Goal: Check status: Check status

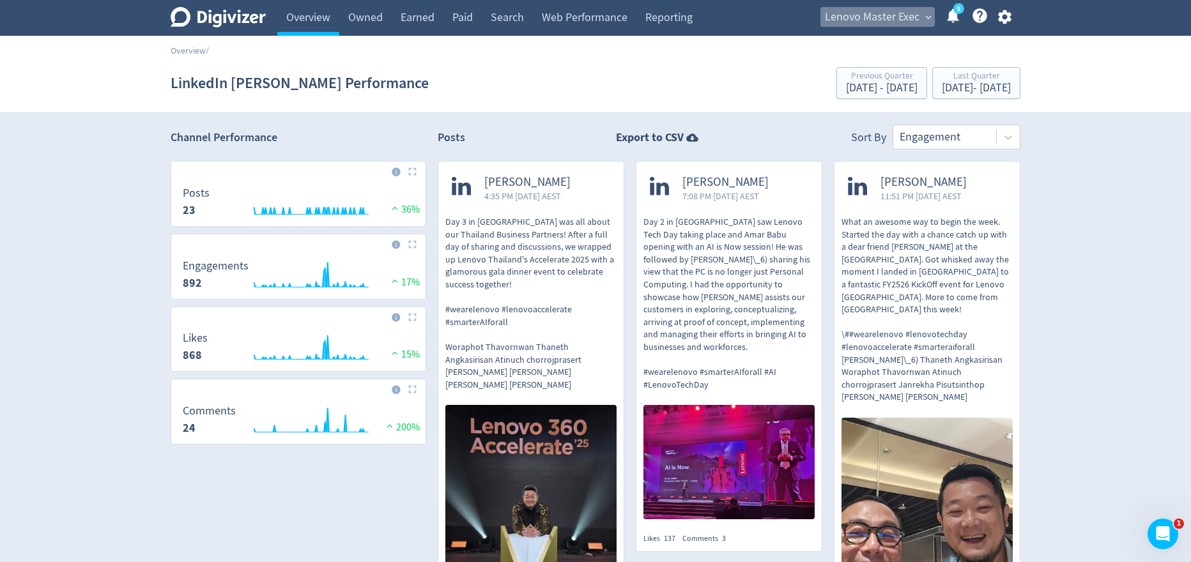
click at [924, 15] on span "expand_more" at bounding box center [927, 16] width 11 height 11
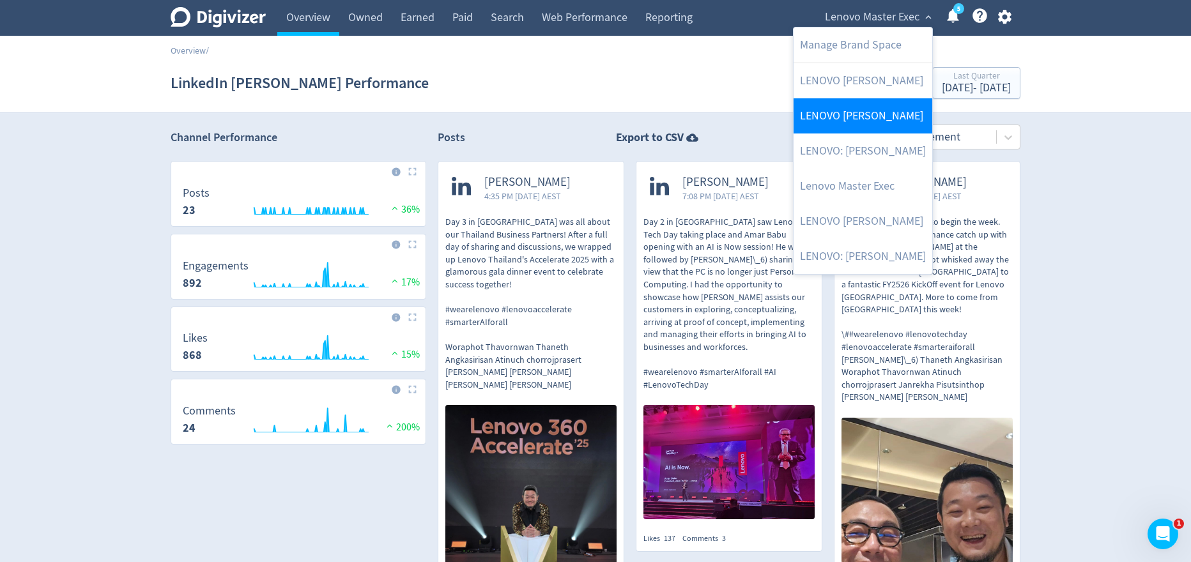
click at [873, 114] on link "LENOVO [PERSON_NAME]" at bounding box center [862, 115] width 139 height 35
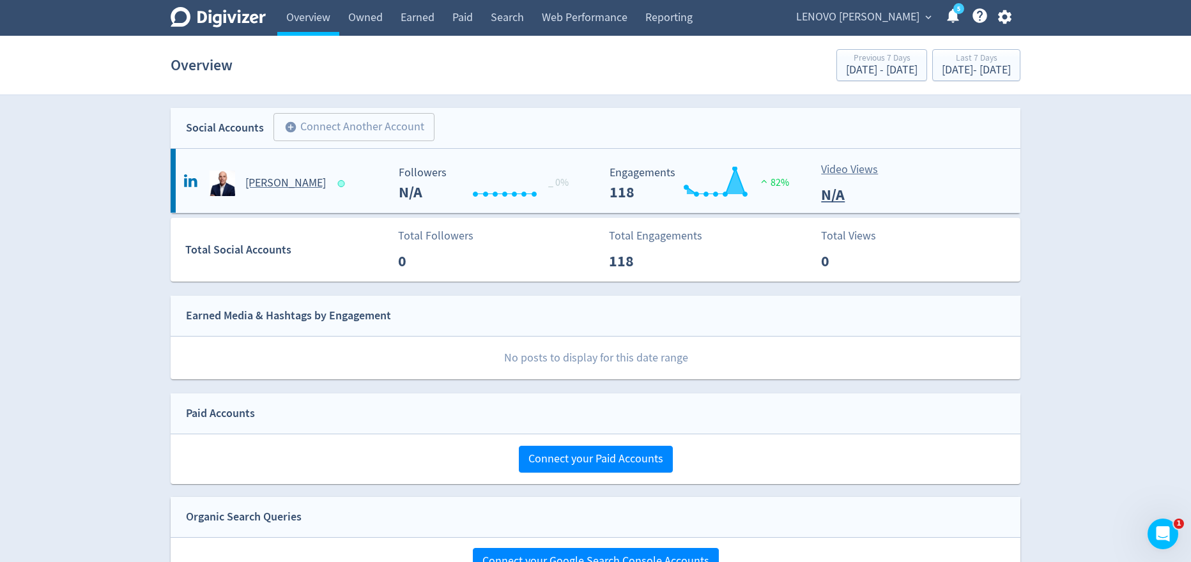
click at [286, 179] on h5 "[PERSON_NAME]" at bounding box center [285, 183] width 80 height 15
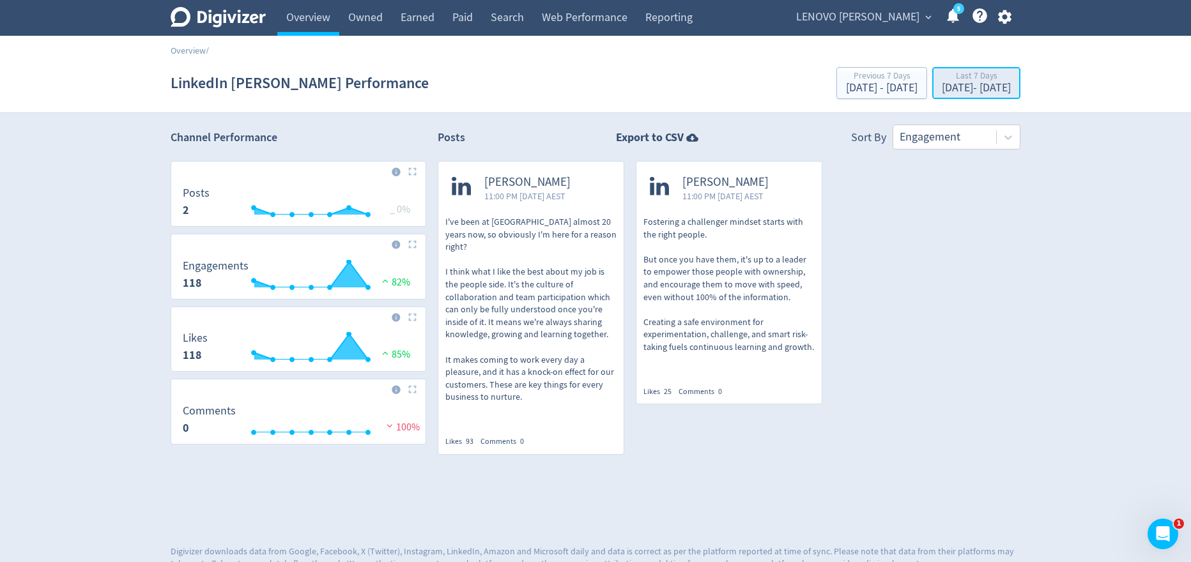
click at [949, 76] on div "Last 7 Days" at bounding box center [975, 77] width 69 height 11
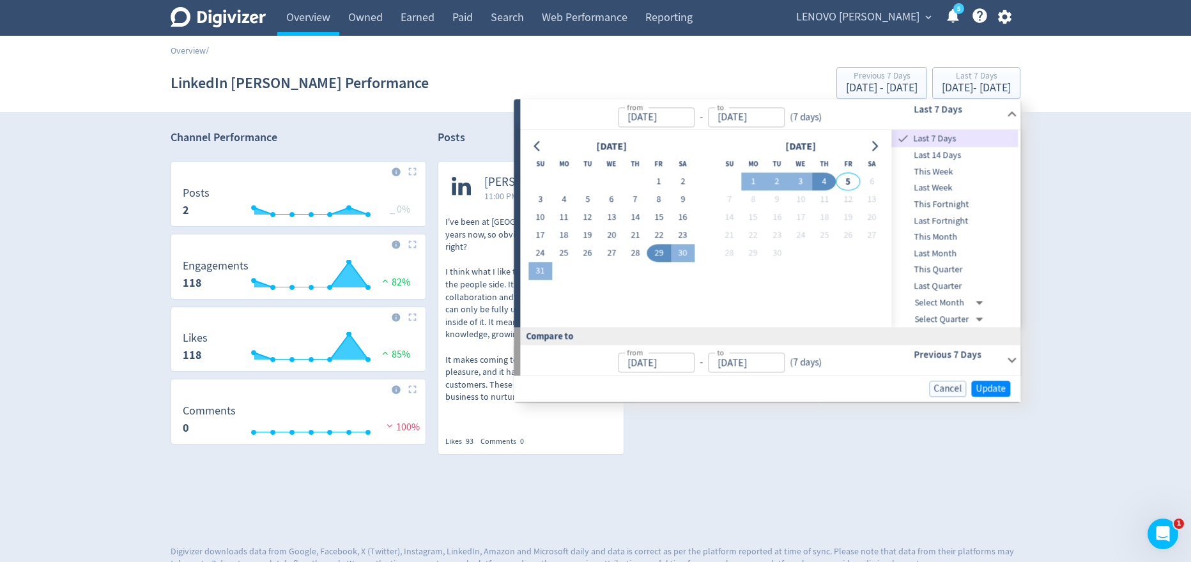
click at [643, 363] on input "[DATE]" at bounding box center [656, 363] width 77 height 20
click at [636, 365] on input "[DATE]" at bounding box center [656, 363] width 77 height 20
type input "[DATE]"
click at [744, 360] on input "[DATE]" at bounding box center [746, 363] width 77 height 20
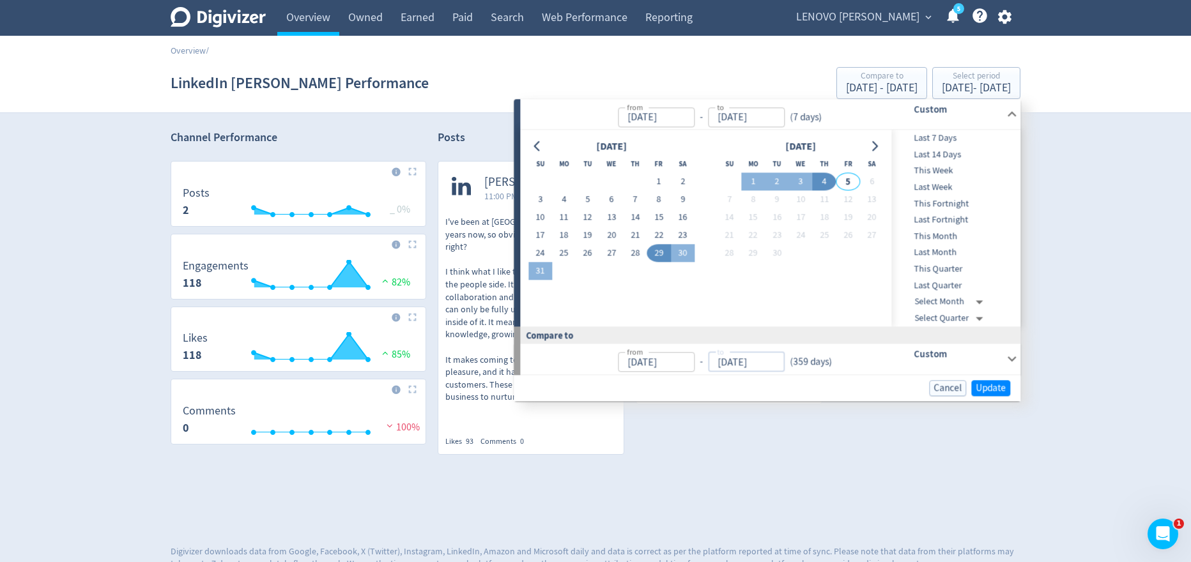
type input "[DATE]"
click at [741, 118] on input "[DATE]" at bounding box center [746, 117] width 77 height 20
click at [727, 115] on input "[DATE]" at bounding box center [746, 117] width 77 height 20
type input "31/09/2025"
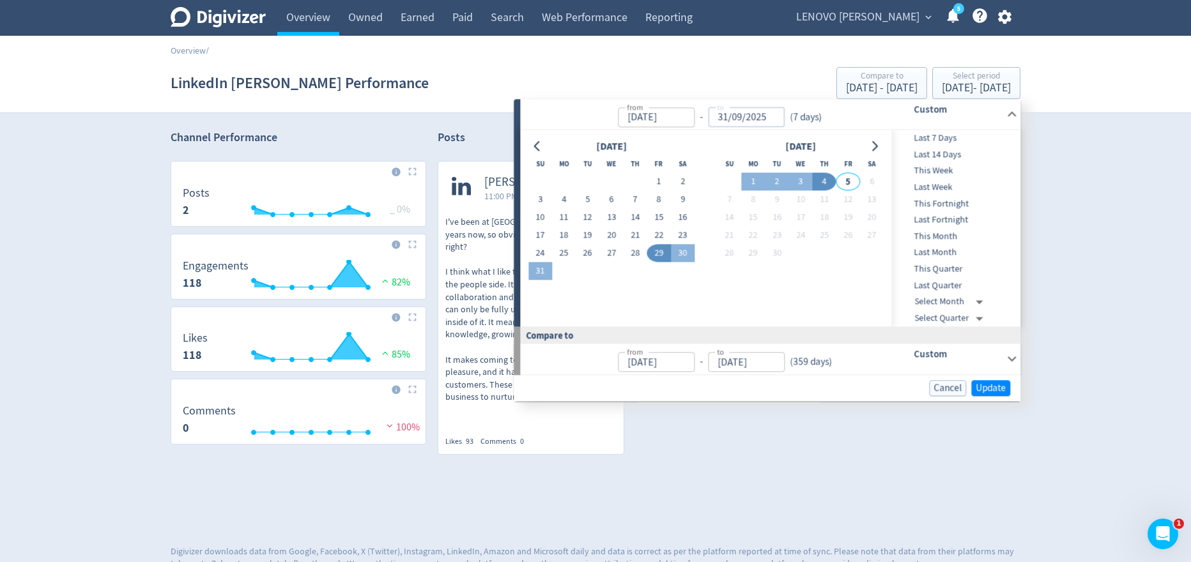
type input "[DATE]"
click at [648, 119] on input "[DATE]" at bounding box center [656, 117] width 77 height 20
click at [652, 116] on input "[DATE]" at bounding box center [656, 117] width 77 height 20
click at [636, 117] on input "[DATE]" at bounding box center [656, 117] width 77 height 20
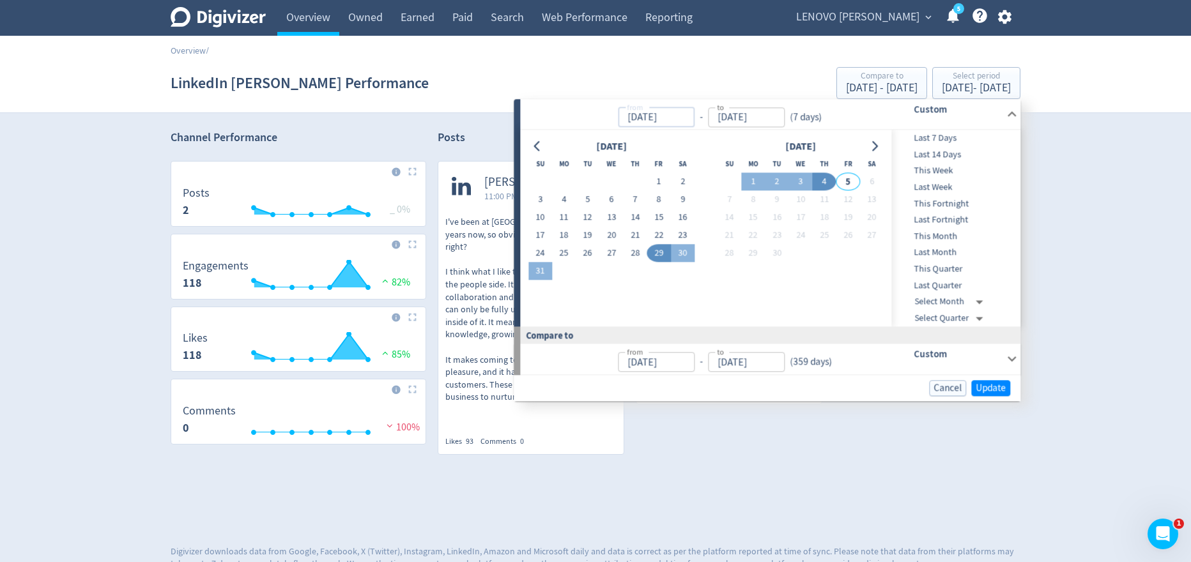
type input "[DATE]"
click at [739, 117] on input "[DATE]" at bounding box center [746, 117] width 77 height 20
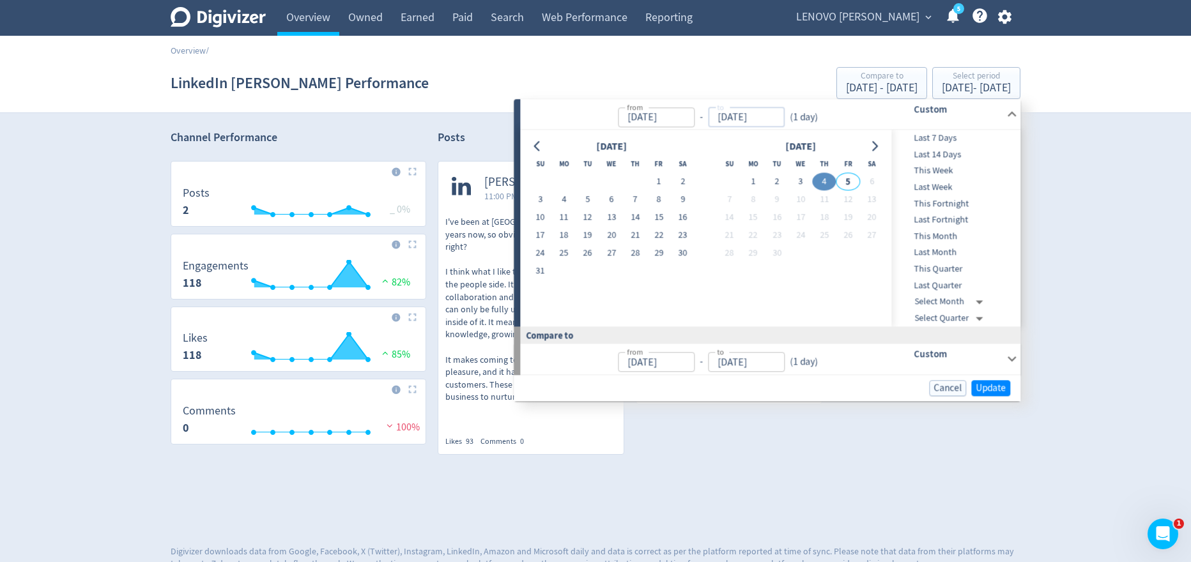
click at [726, 117] on input "[DATE]" at bounding box center [746, 117] width 77 height 20
click at [739, 116] on input "31/09/2025" at bounding box center [746, 117] width 77 height 20
click at [821, 112] on div "( 1 day )" at bounding box center [803, 117] width 38 height 15
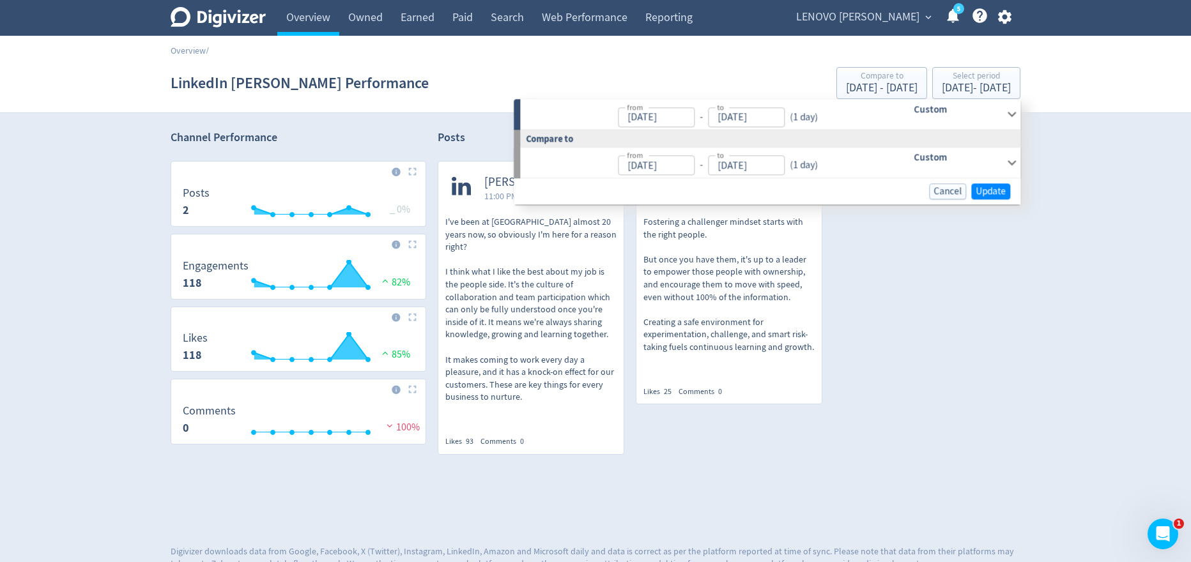
click at [752, 119] on input "[DATE]" at bounding box center [746, 117] width 77 height 20
click at [726, 117] on input "[DATE]" at bounding box center [746, 117] width 77 height 20
click at [740, 116] on input "[DATE]" at bounding box center [746, 117] width 77 height 20
type input "[DATE]"
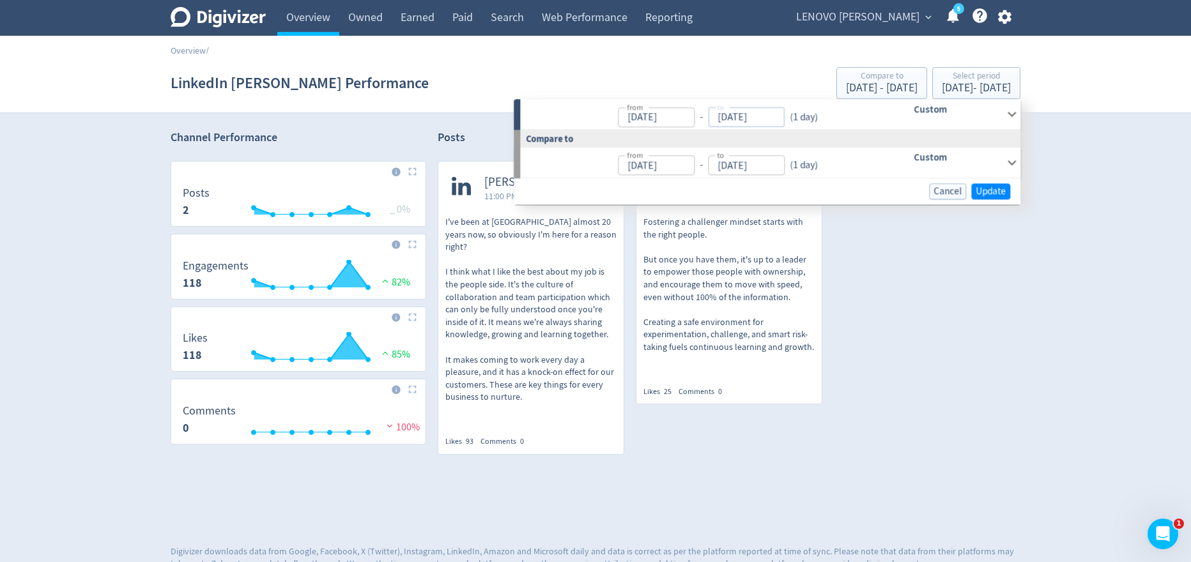
type input "[DATE]"
click at [655, 118] on input "[DATE]" at bounding box center [656, 117] width 77 height 20
type input "[DATE]"
click at [740, 115] on input "[DATE]" at bounding box center [746, 117] width 77 height 20
type input "[DATE]"
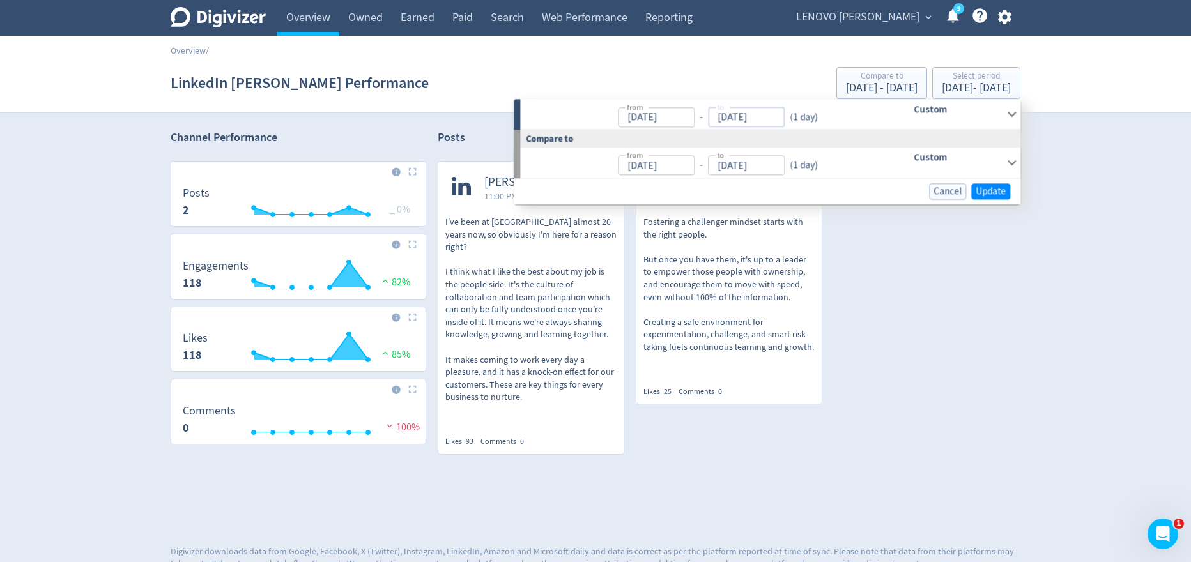
click at [1010, 110] on icon at bounding box center [1011, 113] width 17 height 17
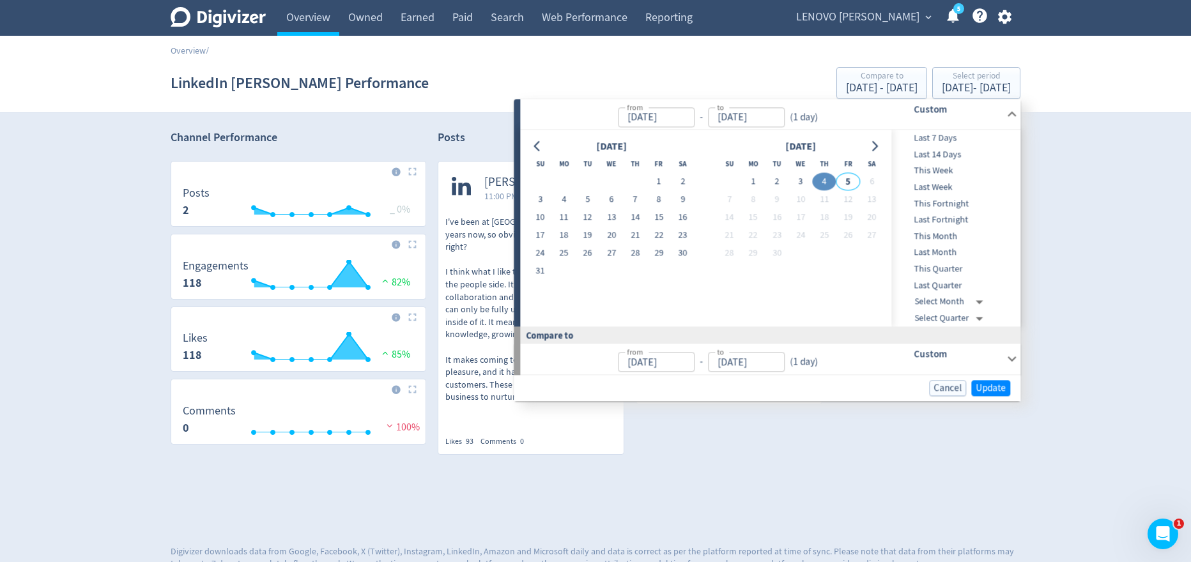
click at [672, 119] on input "[DATE]" at bounding box center [656, 117] width 77 height 20
type input "[DATE]"
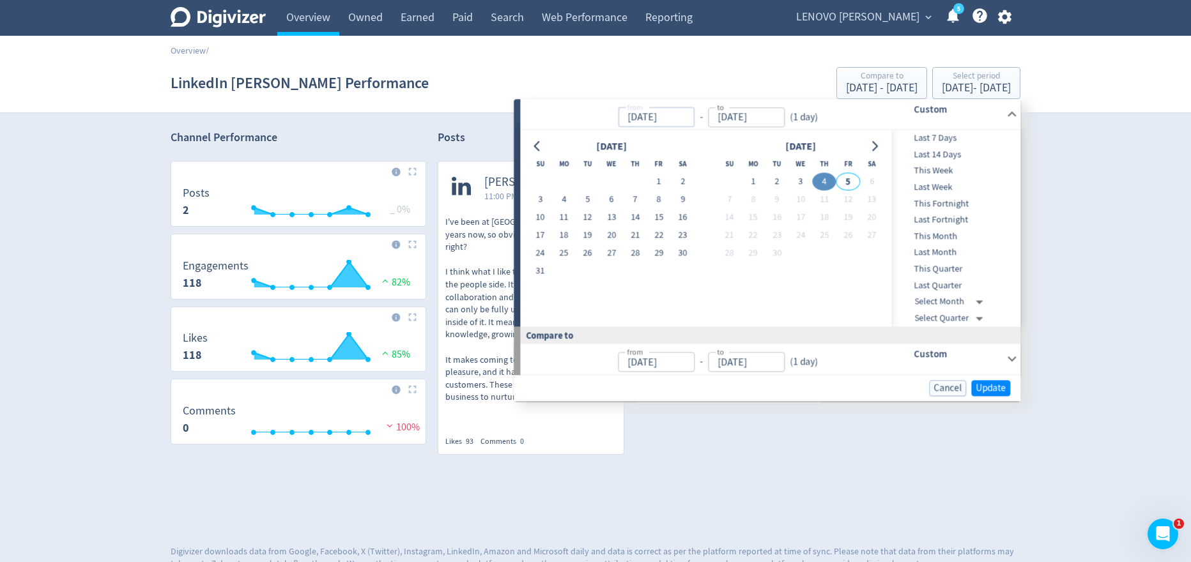
click at [742, 115] on input "[DATE]" at bounding box center [746, 117] width 77 height 20
click at [727, 116] on input "[DATE]" at bounding box center [746, 117] width 77 height 20
click at [740, 119] on input "31/09/2025" at bounding box center [746, 117] width 77 height 20
type input "[DATE]"
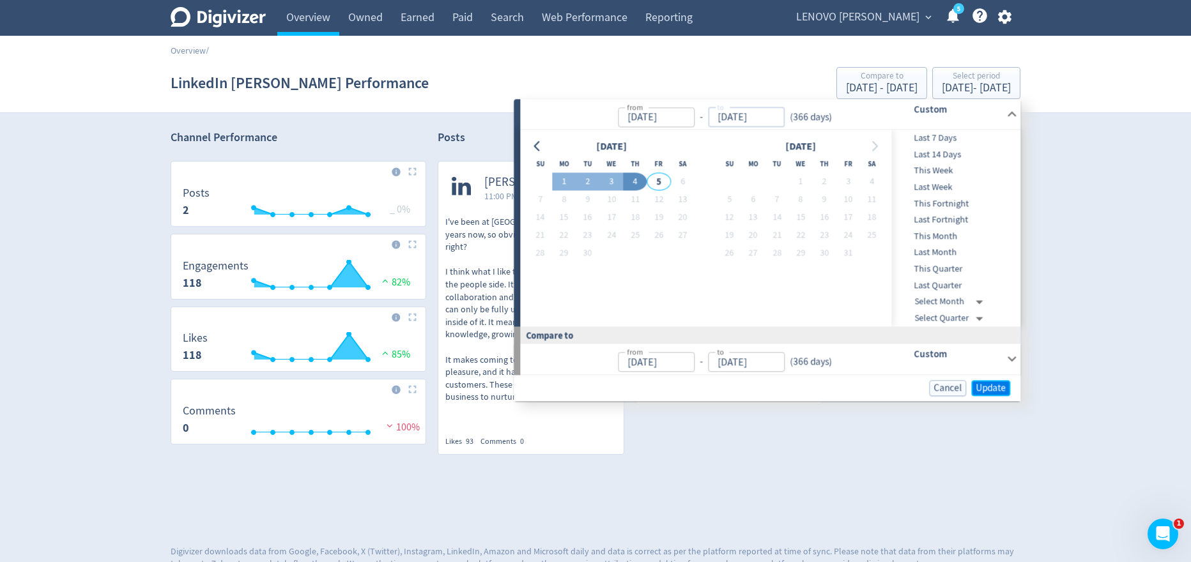
click at [991, 385] on span "Update" at bounding box center [990, 388] width 30 height 10
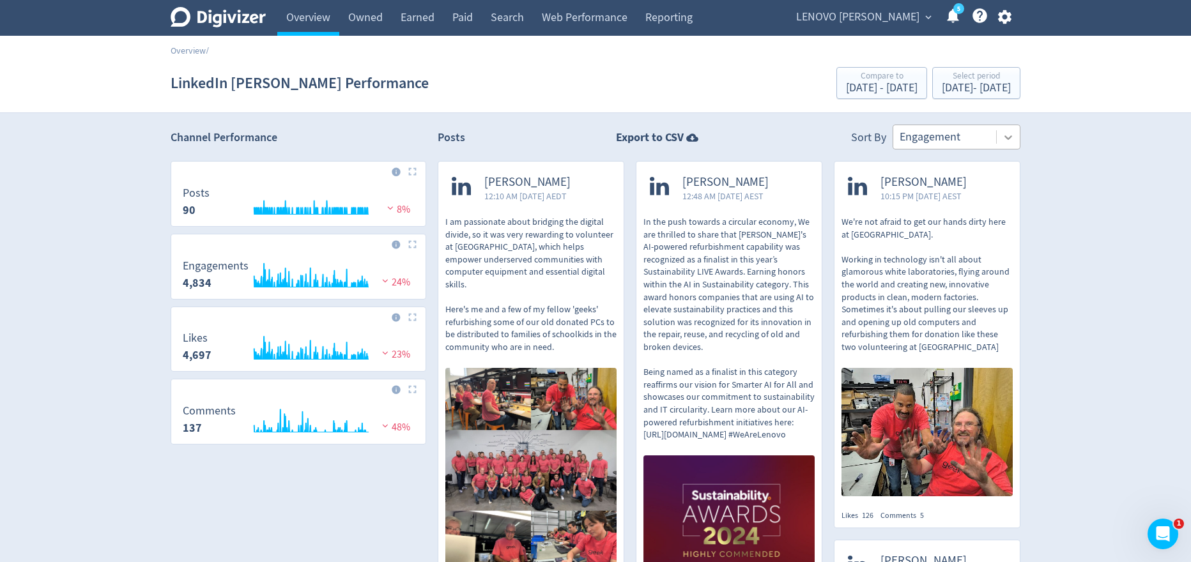
click at [1009, 142] on icon at bounding box center [1007, 137] width 13 height 13
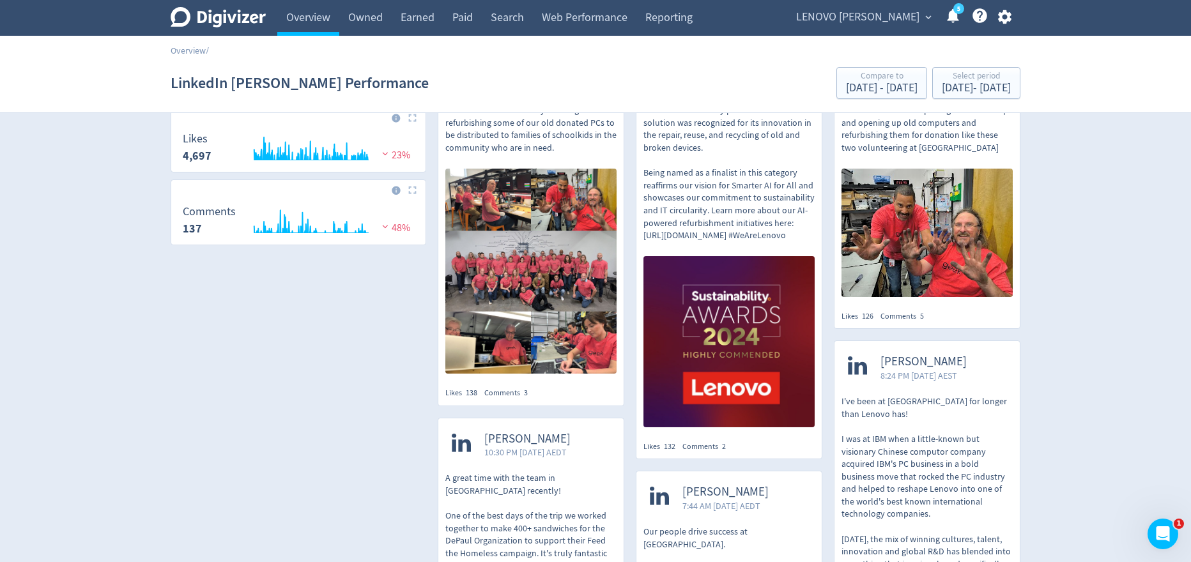
scroll to position [82, 0]
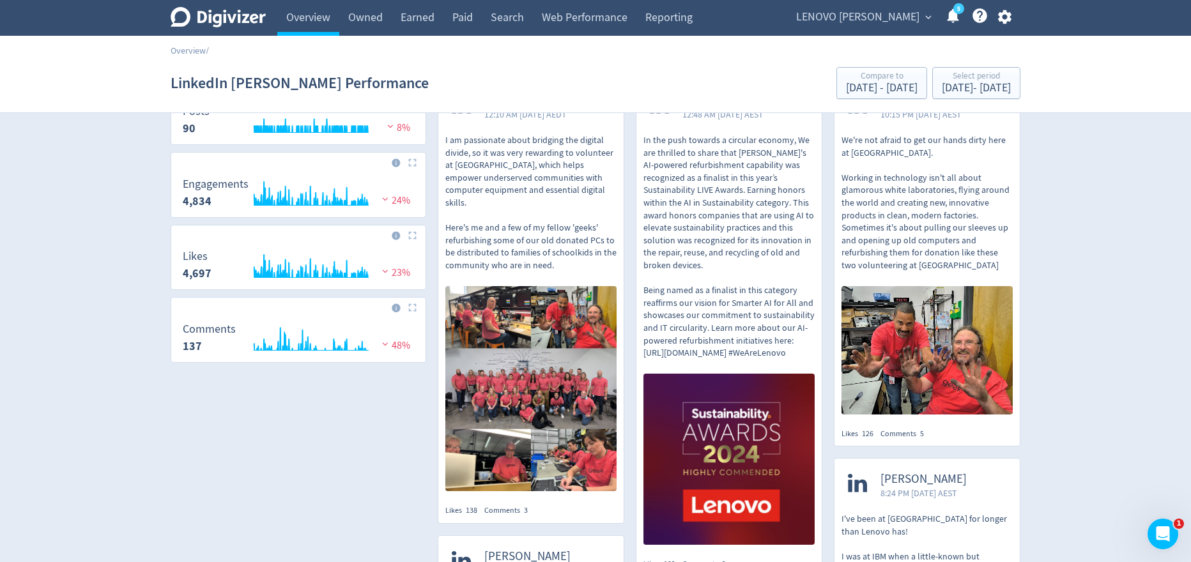
click at [704, 164] on p "In the push towards a circular economy, We are thrilled to share that [PERSON_N…" at bounding box center [728, 246] width 171 height 225
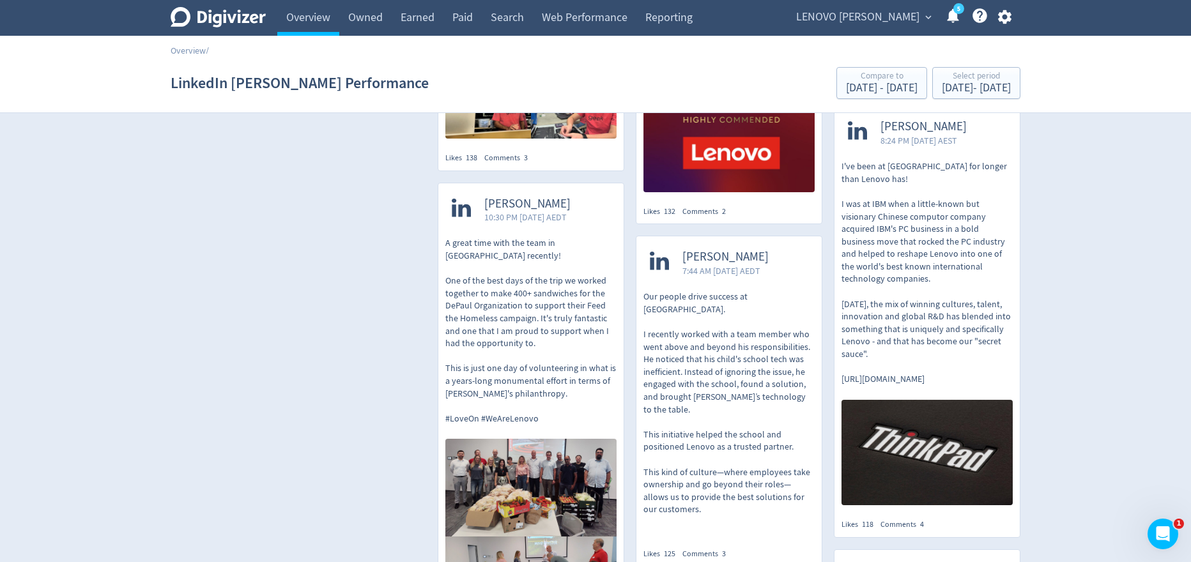
scroll to position [432, 0]
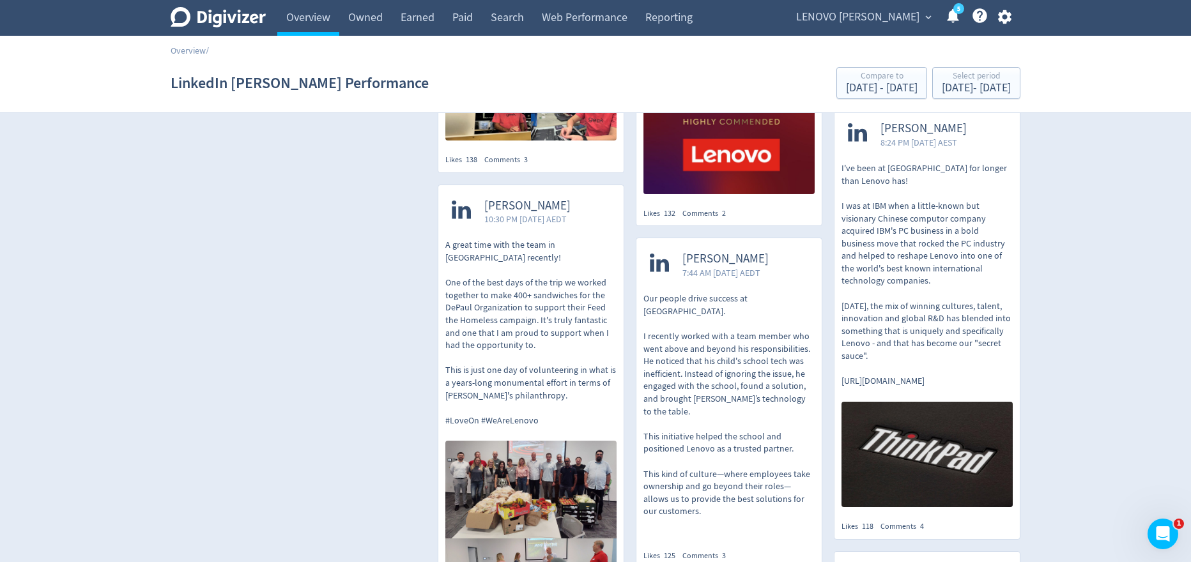
click at [519, 271] on p "A great time with the team in [GEOGRAPHIC_DATA] recently! One of the best days …" at bounding box center [530, 333] width 171 height 188
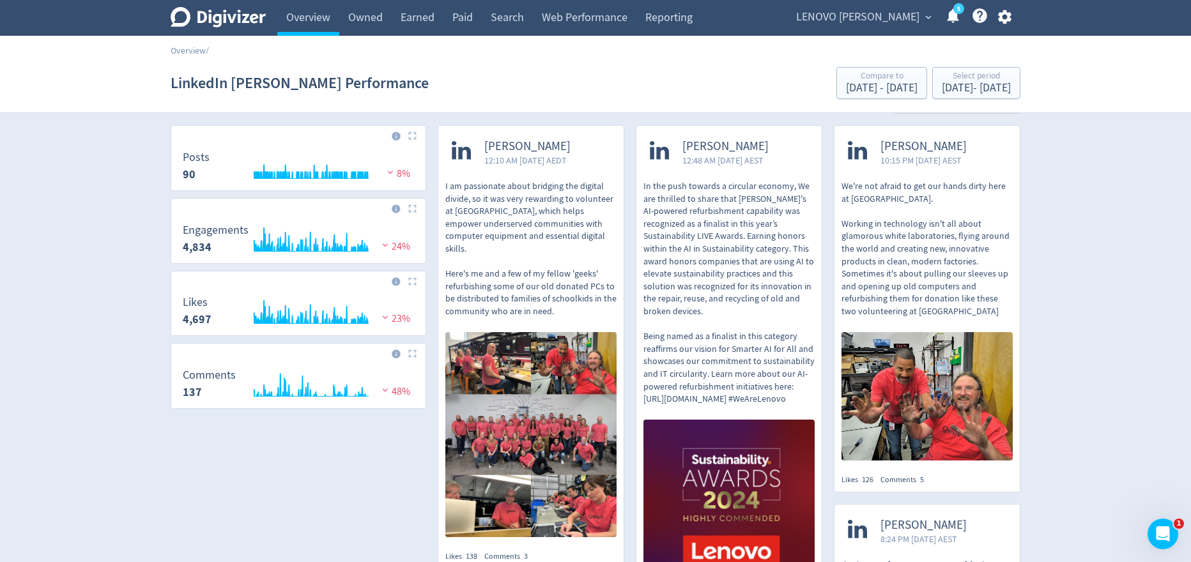
scroll to position [34, 0]
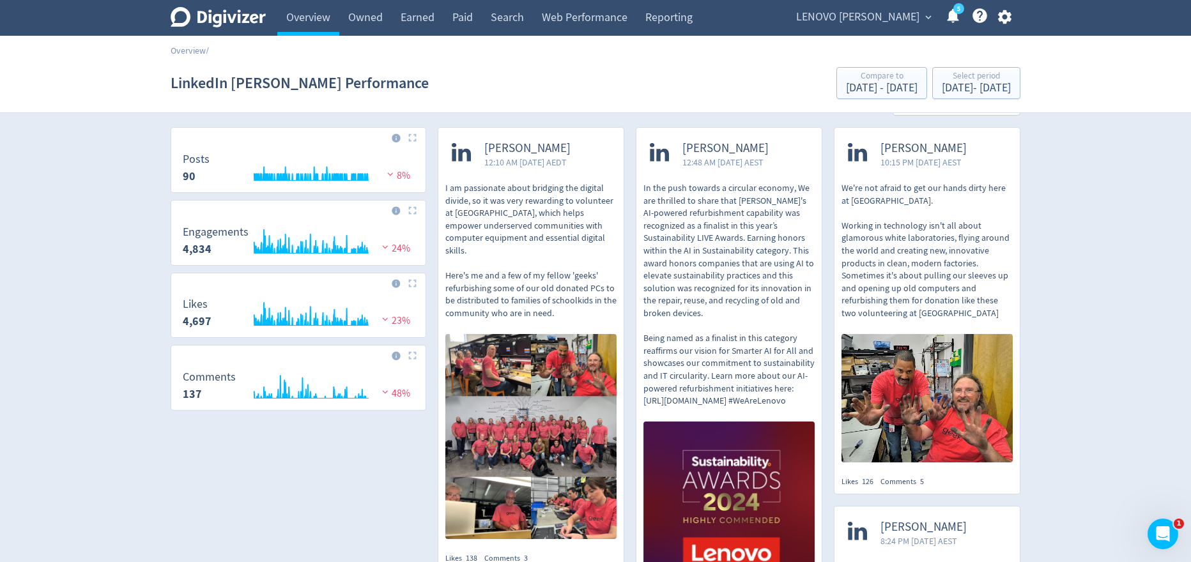
click at [909, 189] on p "We're not afraid to get our hands dirty here at [GEOGRAPHIC_DATA]. Working in t…" at bounding box center [926, 251] width 171 height 138
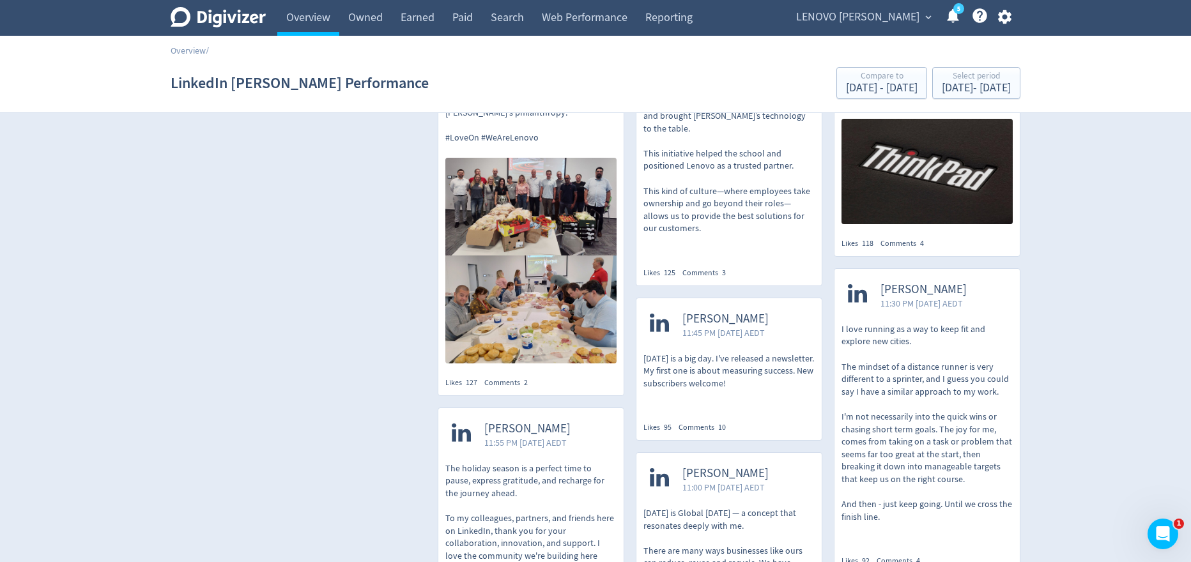
scroll to position [711, 0]
